Goal: Find specific page/section

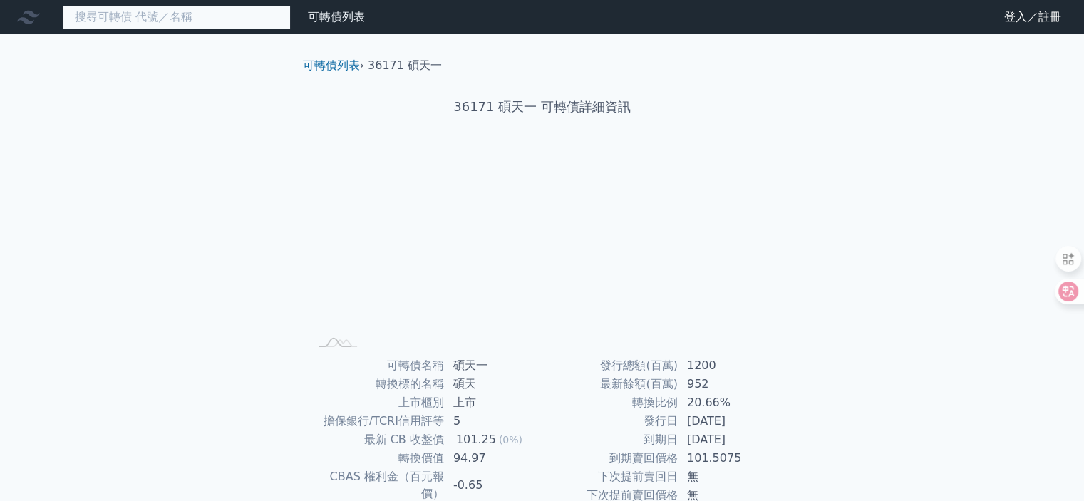
click at [185, 19] on input at bounding box center [177, 17] width 228 height 24
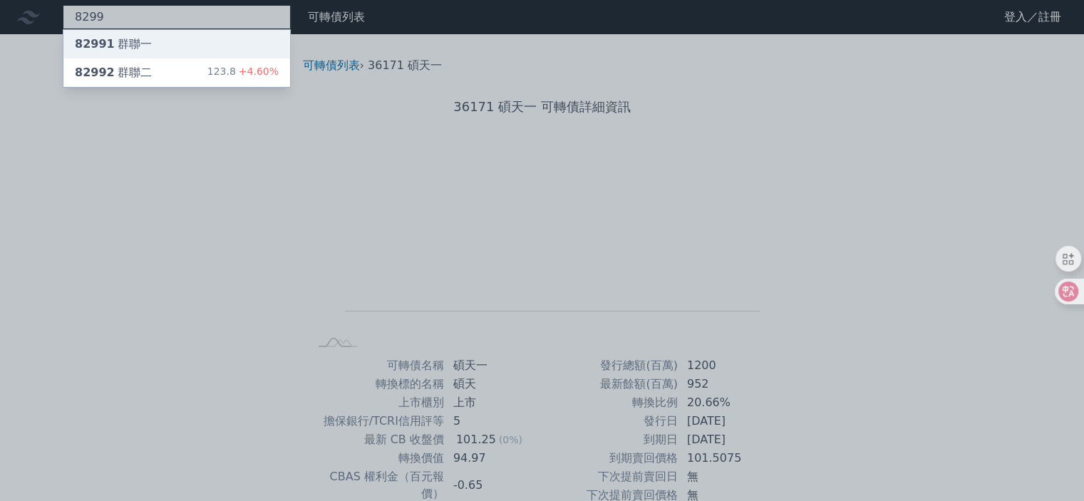
type input "8299"
click at [154, 44] on div "82991 群聯一" at bounding box center [176, 44] width 227 height 29
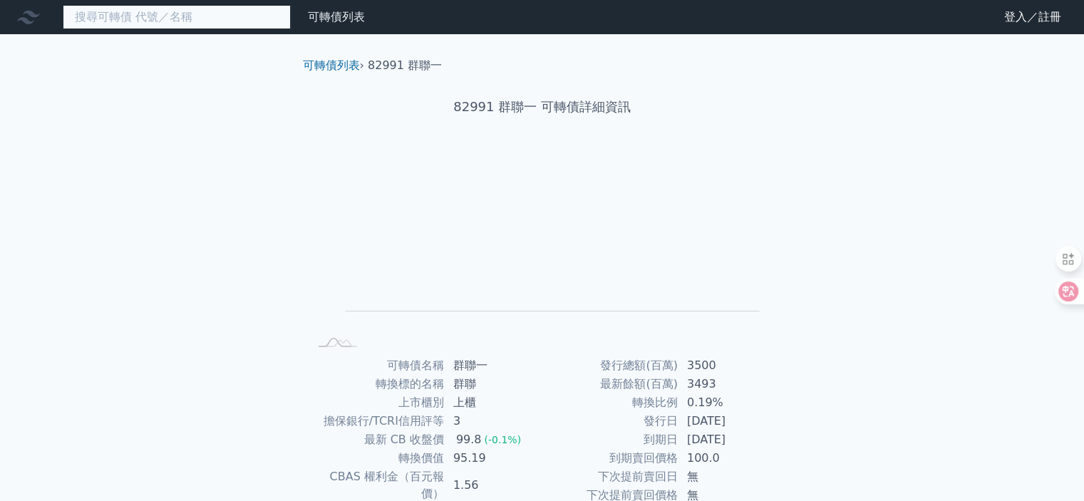
click at [133, 19] on input at bounding box center [177, 17] width 228 height 24
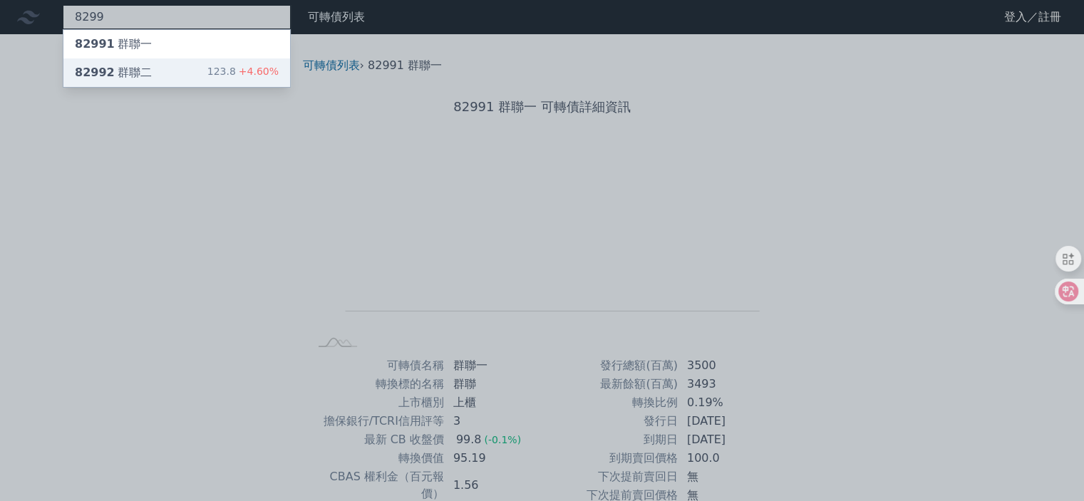
type input "8299"
click at [134, 69] on div "82992 群聯二" at bounding box center [113, 72] width 77 height 17
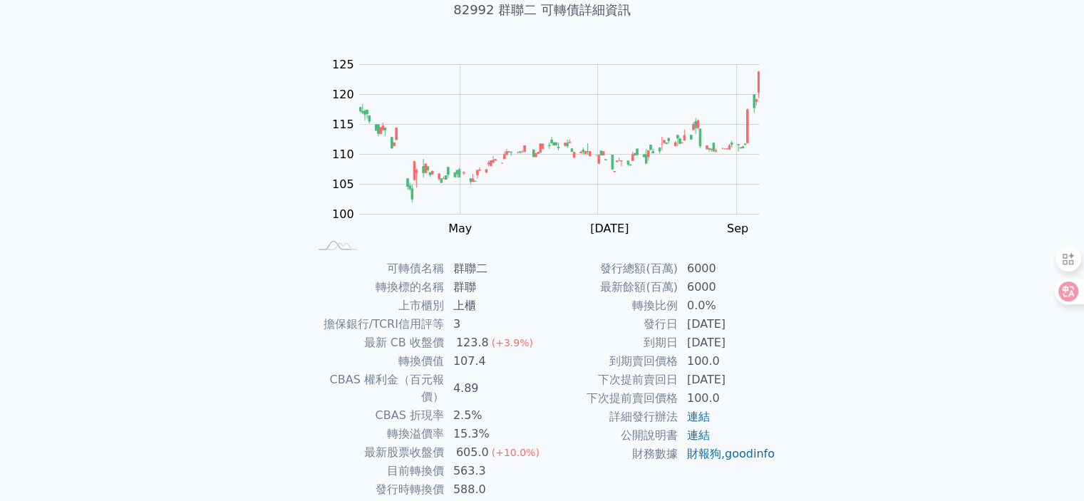
scroll to position [143, 0]
